Goal: Task Accomplishment & Management: Manage account settings

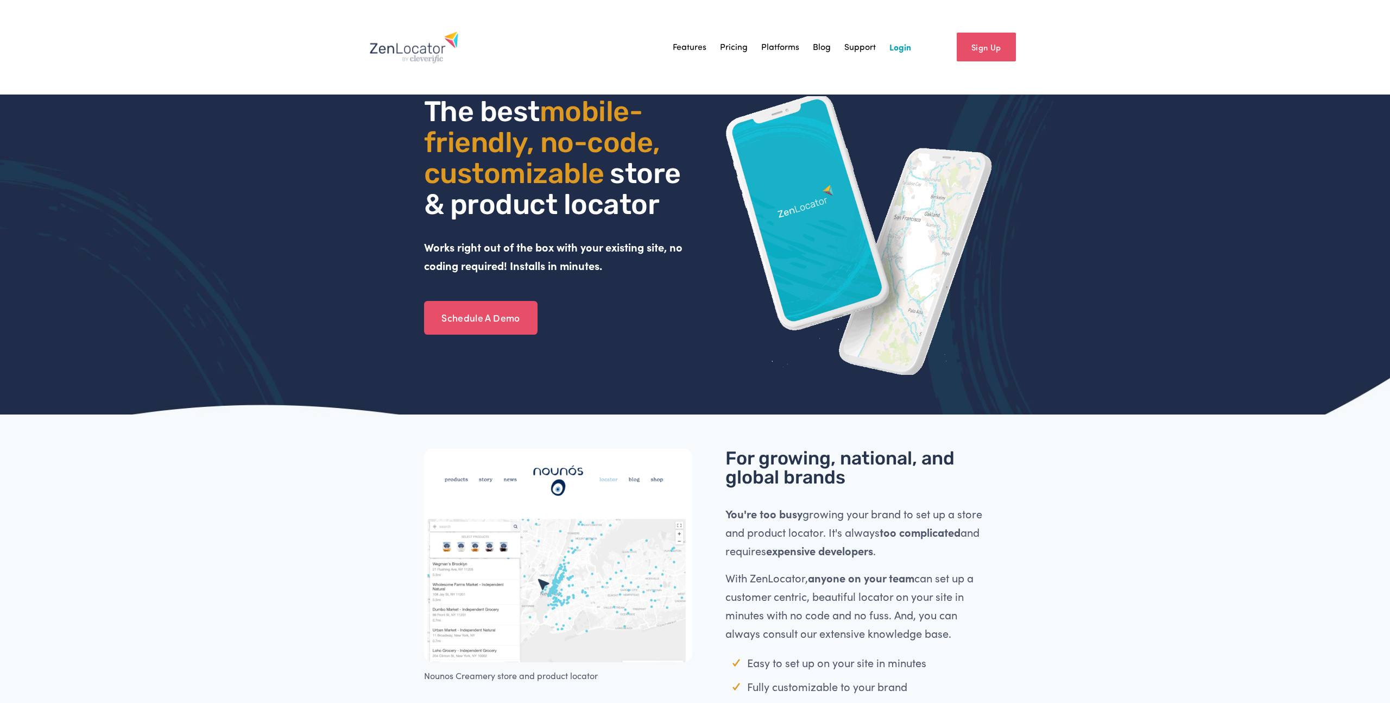
click at [903, 49] on link "Login" at bounding box center [901, 47] width 22 height 16
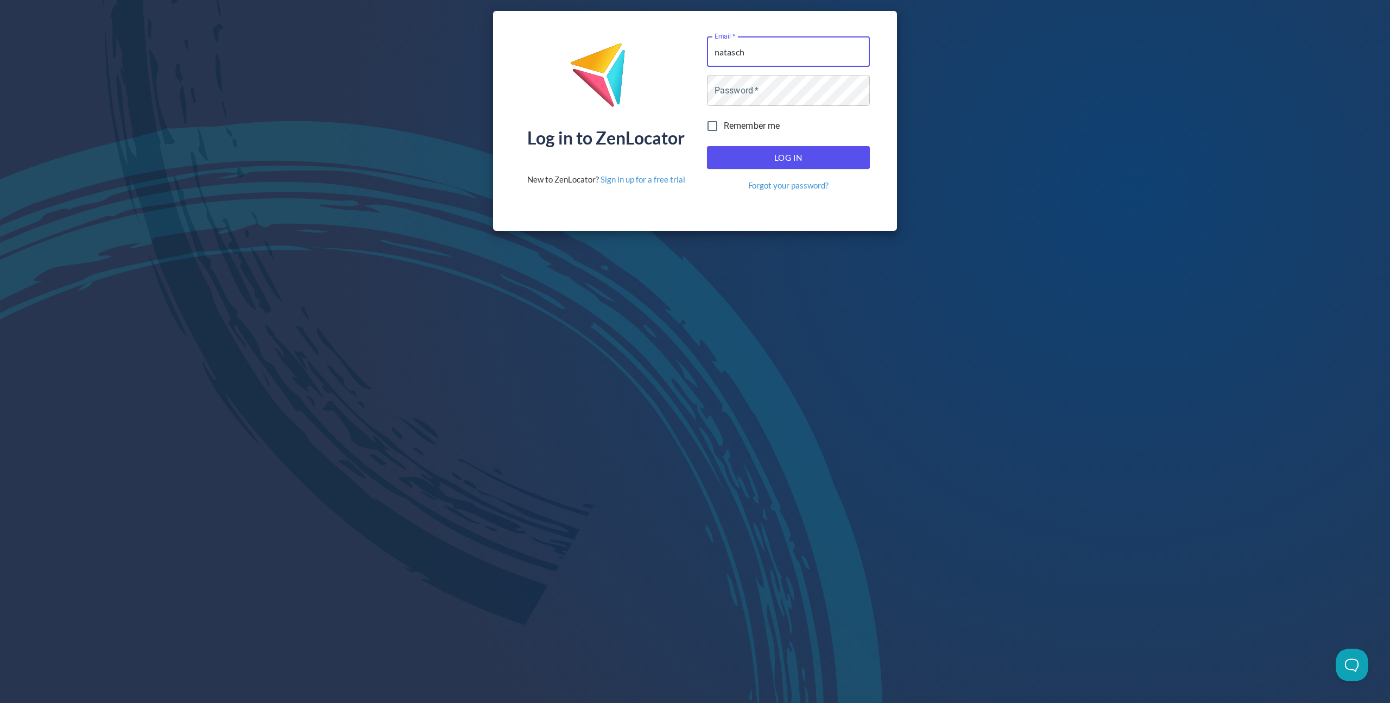
type input "natascha"
click at [317, 130] on div "Log in to ZenLocator New to ZenLocator? Sign in up for a free trial Email   * E…" at bounding box center [695, 121] width 1390 height 242
click at [760, 48] on input "Email   *" at bounding box center [788, 51] width 163 height 30
type input "itsfiveoclock@porchswingwine.com"
click at [755, 162] on span "Log In" at bounding box center [788, 157] width 139 height 14
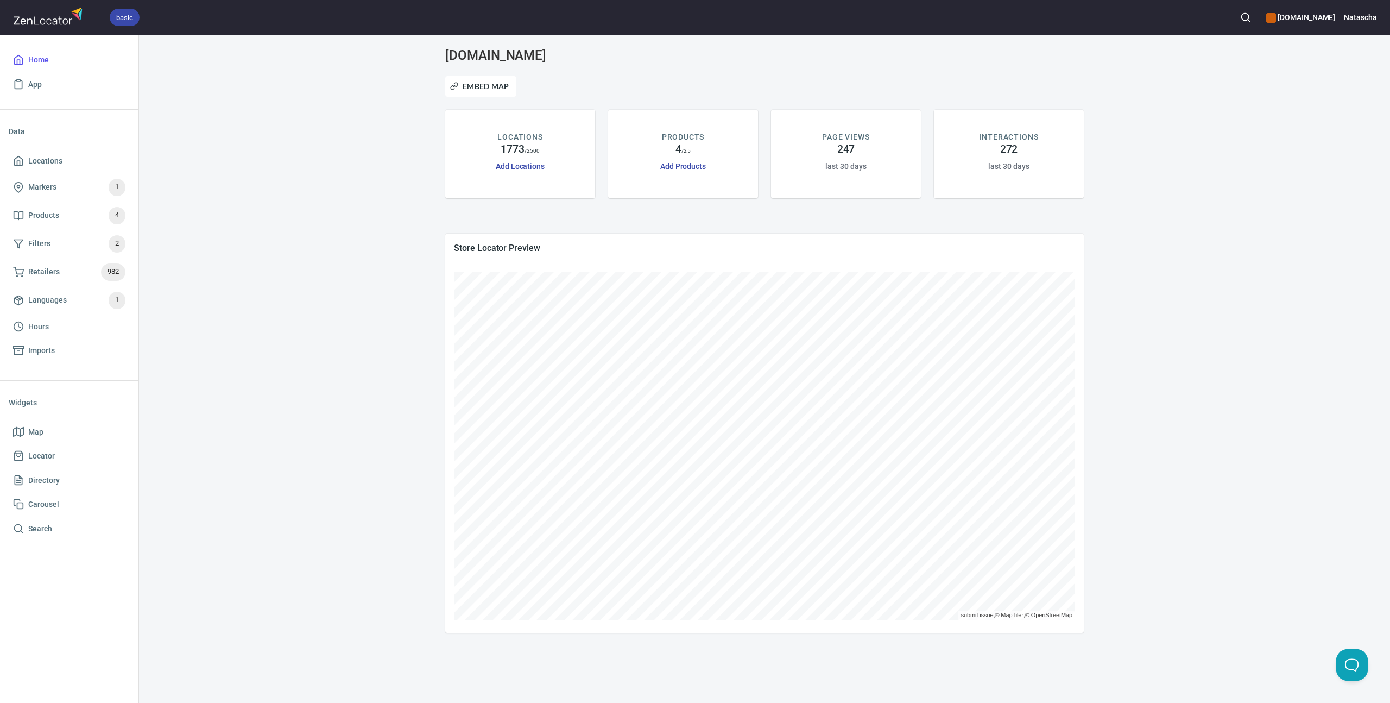
click at [416, 387] on div "porchswingwine.com Embed Map LOCATIONS 1773 / 2500 Add Locations PRODUCTS 4 / 2…" at bounding box center [764, 340] width 1225 height 585
click at [366, 252] on div "porchswingwine.com Embed Map LOCATIONS 1773 / 2500 Add Locations PRODUCTS 4 / 2…" at bounding box center [764, 340] width 1225 height 585
click at [701, 168] on link "Add Products" at bounding box center [683, 166] width 46 height 9
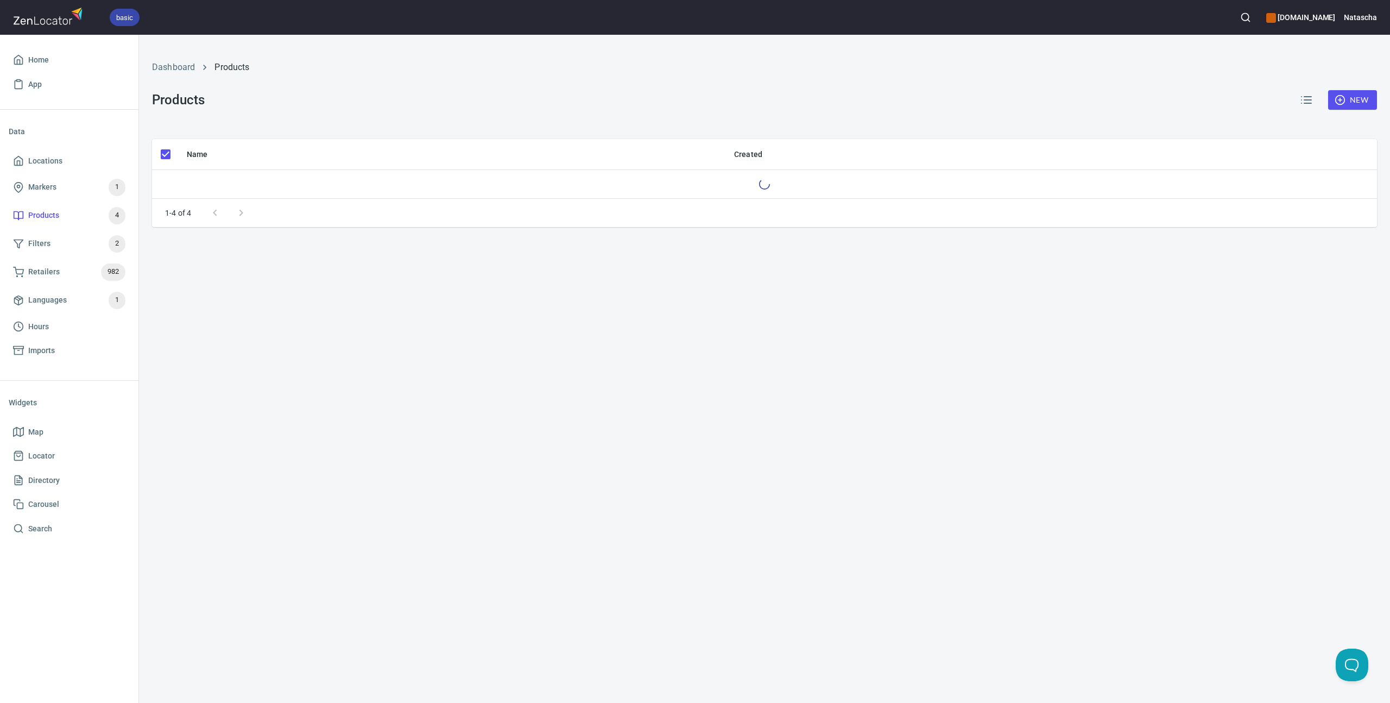
checkbox input "false"
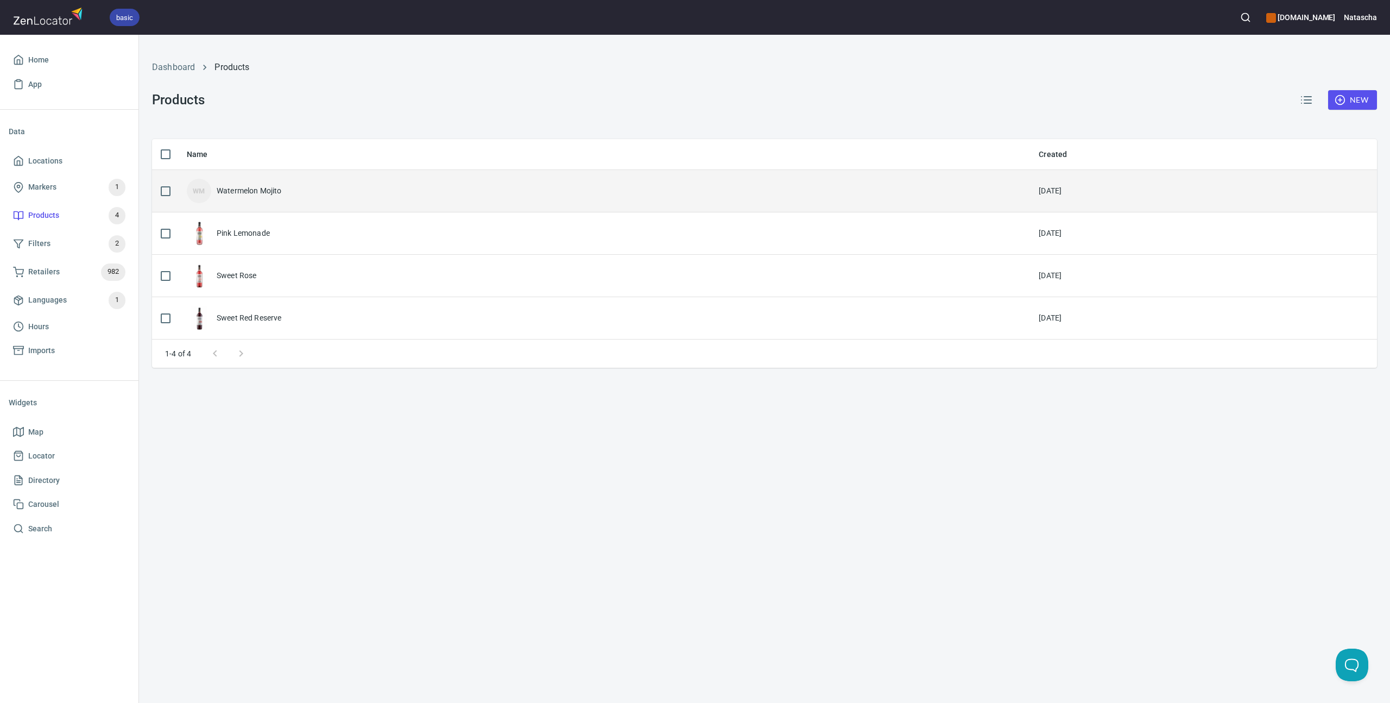
click at [250, 188] on div "Watermelon Mojito" at bounding box center [249, 190] width 65 height 11
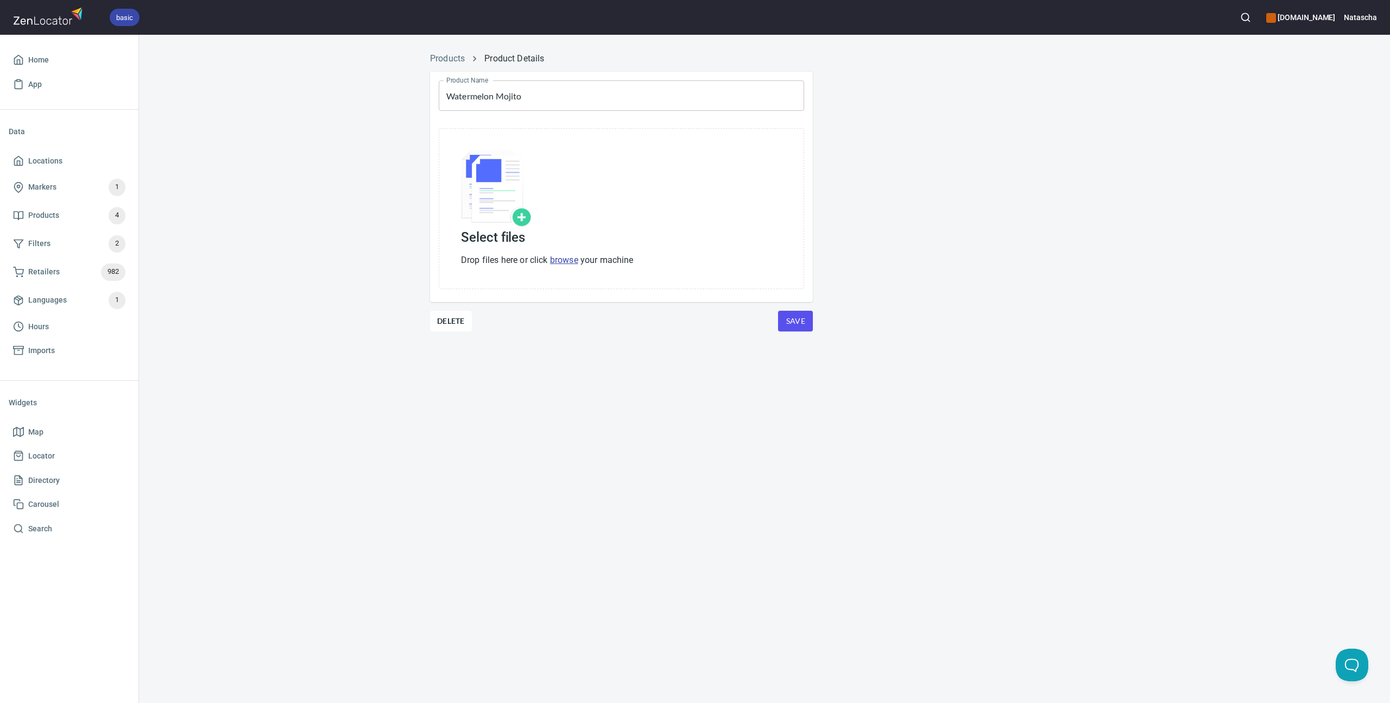
click at [523, 219] on img at bounding box center [496, 188] width 71 height 77
click at [566, 261] on link "browse" at bounding box center [564, 260] width 28 height 10
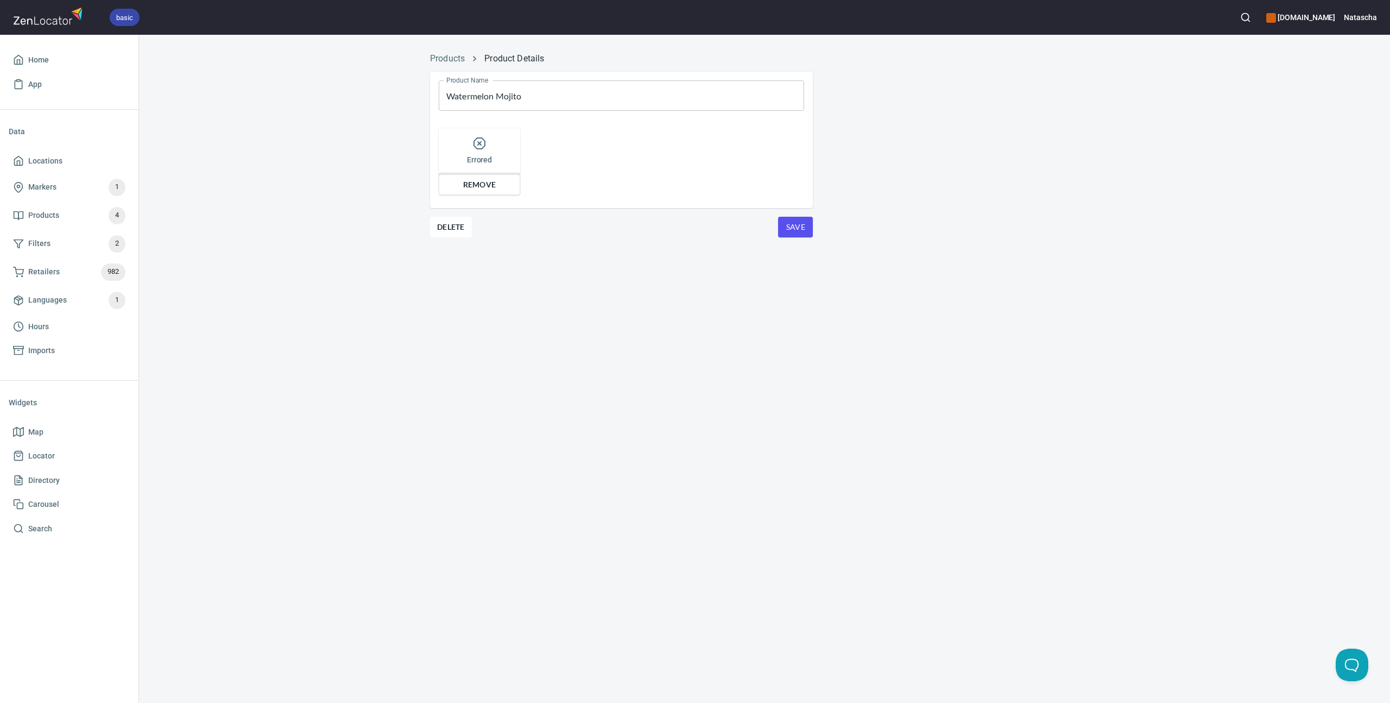
click at [486, 178] on span "Remove" at bounding box center [479, 184] width 67 height 13
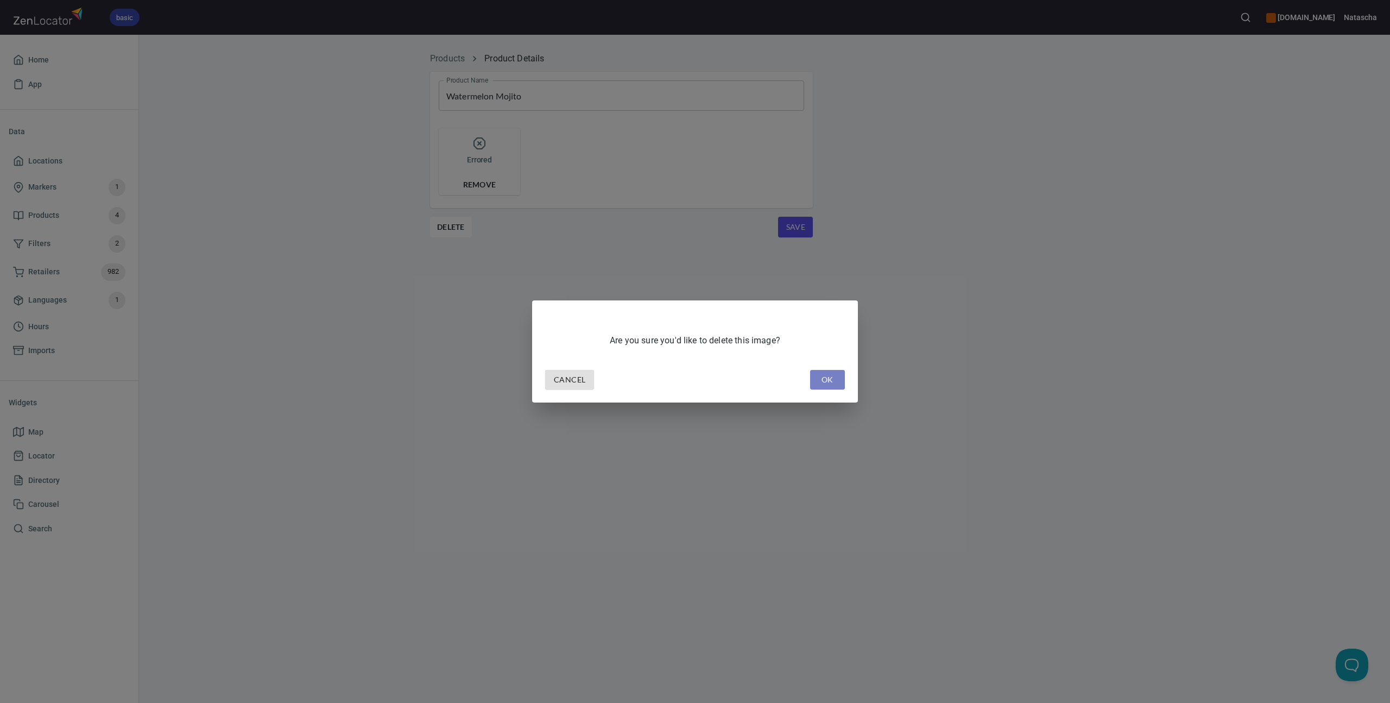
click at [839, 382] on button "OK" at bounding box center [827, 380] width 35 height 20
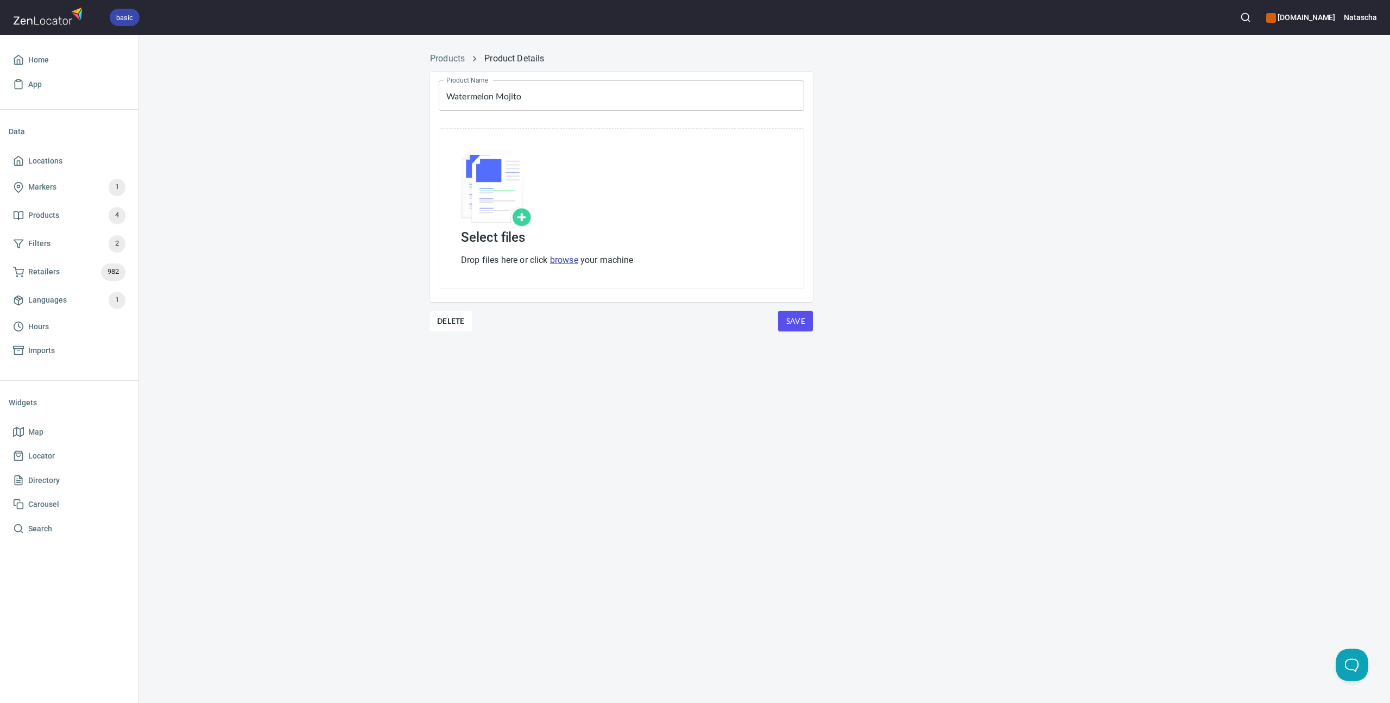
click at [516, 217] on img at bounding box center [496, 188] width 71 height 77
click at [574, 266] on div "Select files Drop files here or click browse your machine" at bounding box center [621, 208] width 365 height 161
click at [574, 259] on link "browse" at bounding box center [564, 260] width 28 height 10
click at [813, 301] on div "Product Name Watermelon Mojito Product Name Remove Delete Save" at bounding box center [621, 207] width 400 height 288
click at [801, 305] on span "Save" at bounding box center [795, 306] width 17 height 14
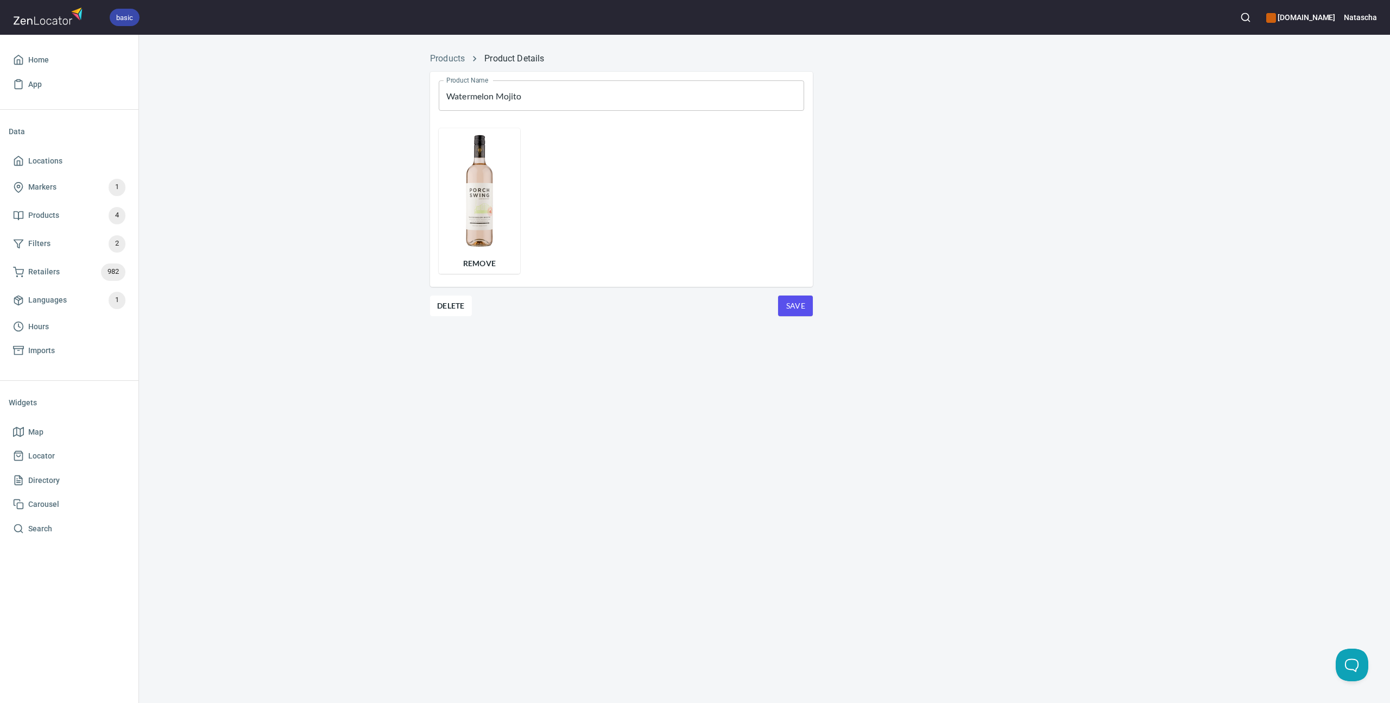
click at [800, 305] on span "Save" at bounding box center [795, 306] width 17 height 14
click at [54, 59] on span "Home" at bounding box center [69, 60] width 112 height 14
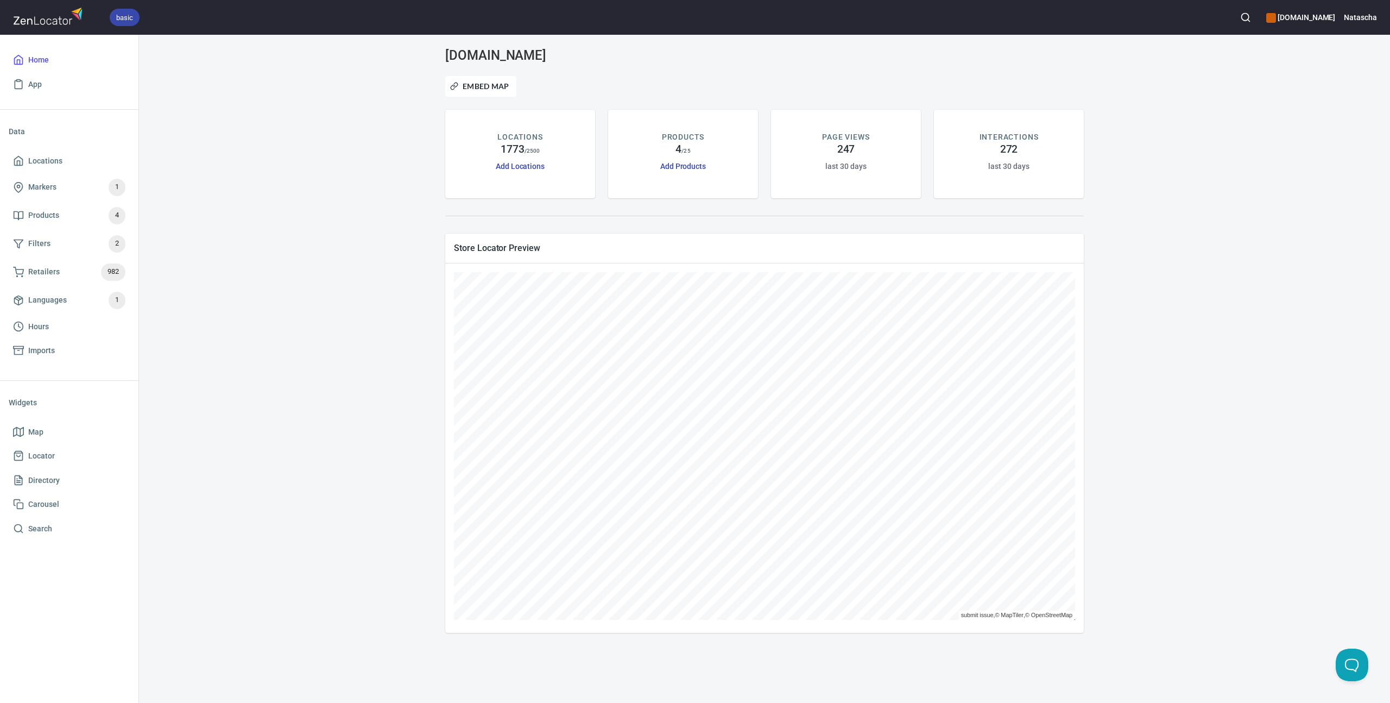
click at [1187, 363] on div "porchswingwine.com Embed Map LOCATIONS 1773 / 2500 Add Locations PRODUCTS 4 / 2…" at bounding box center [764, 340] width 1225 height 585
click at [353, 358] on div "porchswingwine.com Embed Map LOCATIONS 1773 / 2500 Add Locations PRODUCTS 4 / 2…" at bounding box center [764, 340] width 1225 height 585
click at [1360, 14] on h6 "Natascha" at bounding box center [1360, 17] width 33 height 12
click at [1291, 60] on li "Billing" at bounding box center [1327, 63] width 109 height 20
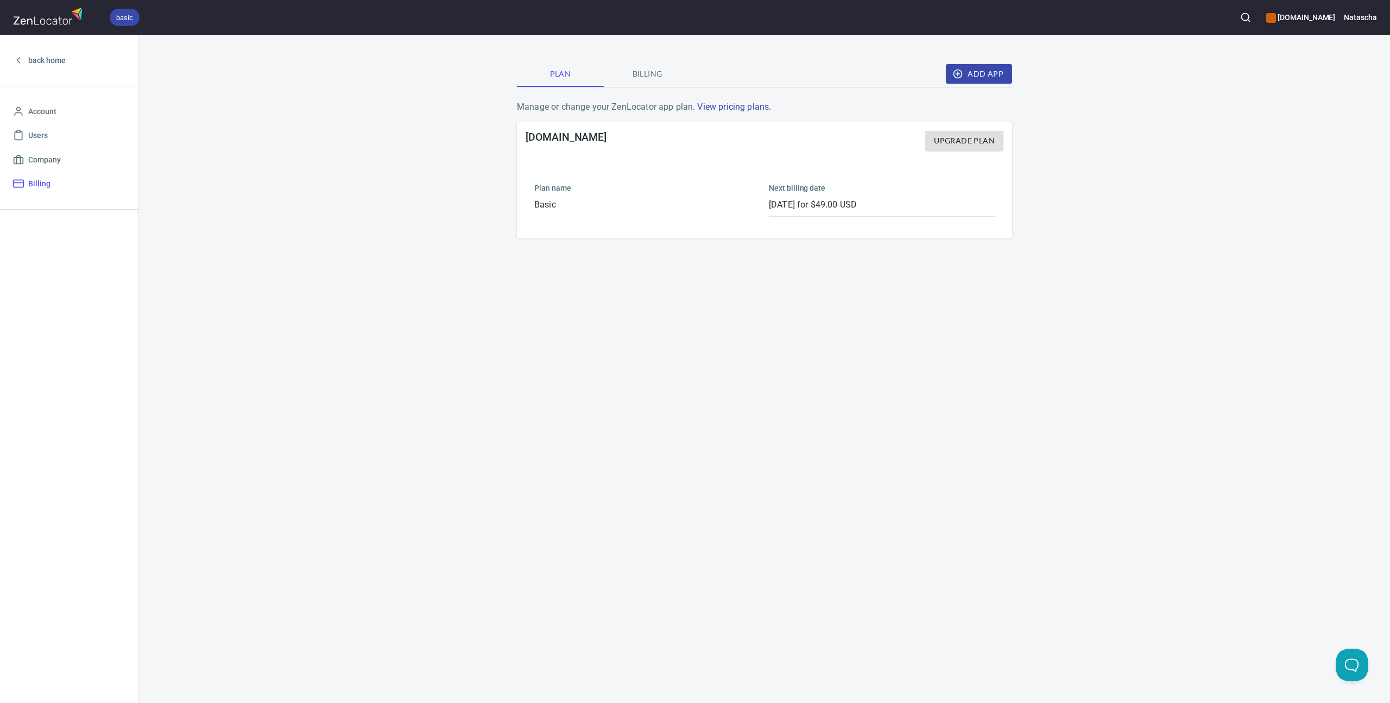
click at [634, 73] on span "Billing" at bounding box center [647, 74] width 74 height 14
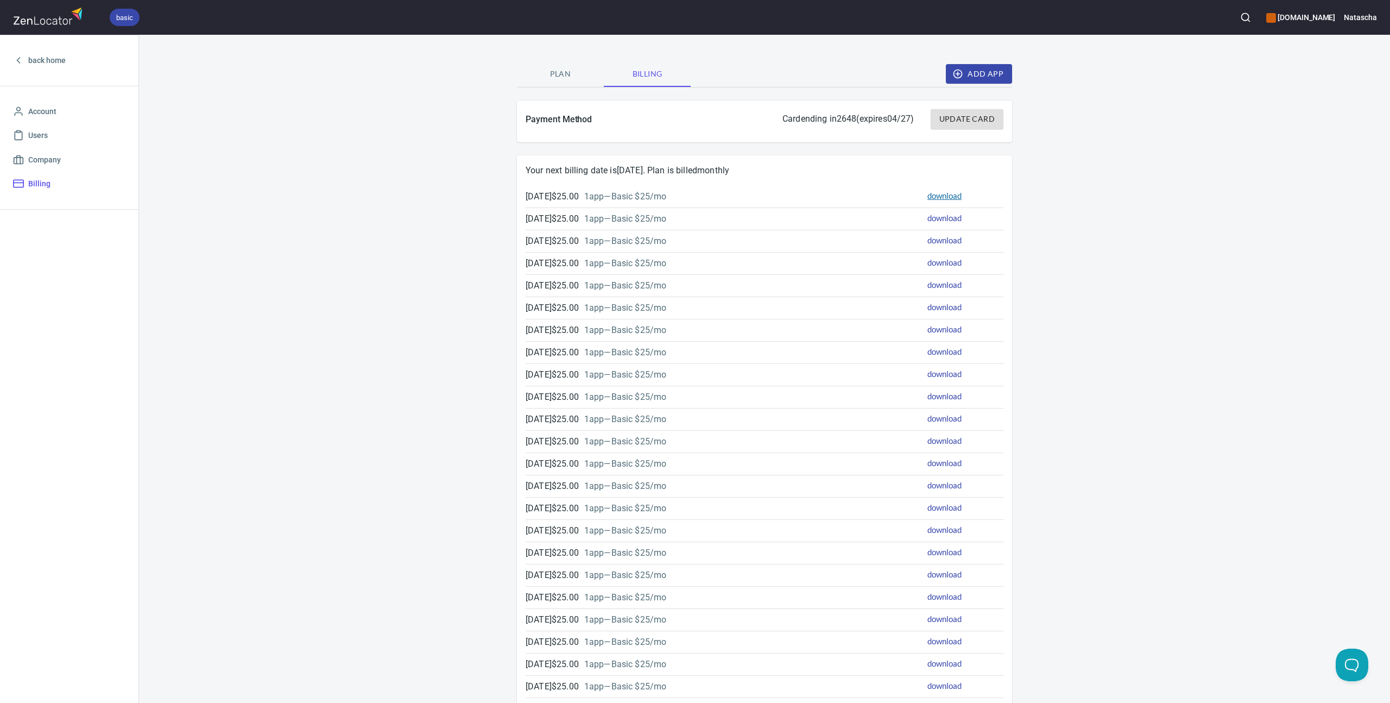
click at [945, 197] on link "download" at bounding box center [945, 196] width 34 height 10
click at [956, 217] on link "download" at bounding box center [945, 218] width 34 height 10
